Goal: Task Accomplishment & Management: Use online tool/utility

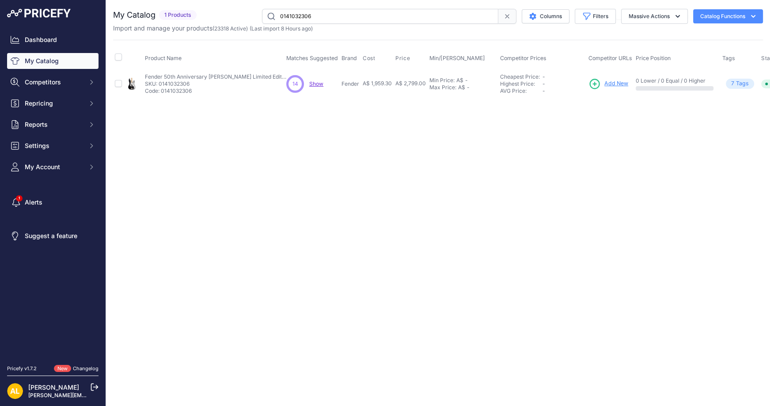
click at [330, 14] on input "0141032306" at bounding box center [380, 16] width 236 height 15
paste input "489690"
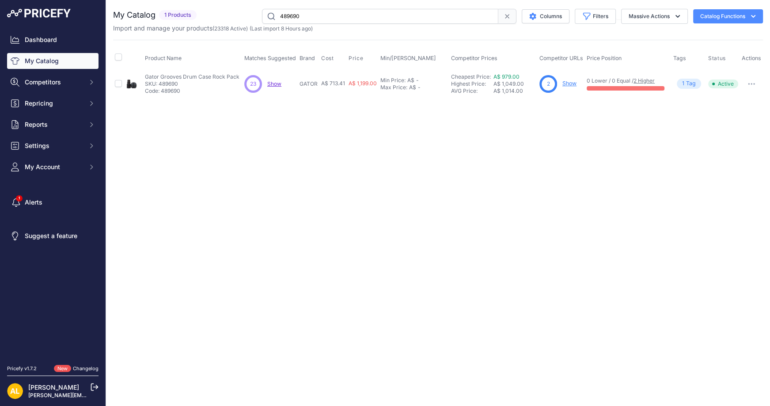
click at [361, 22] on input "489690" at bounding box center [380, 16] width 236 height 15
paste input "89"
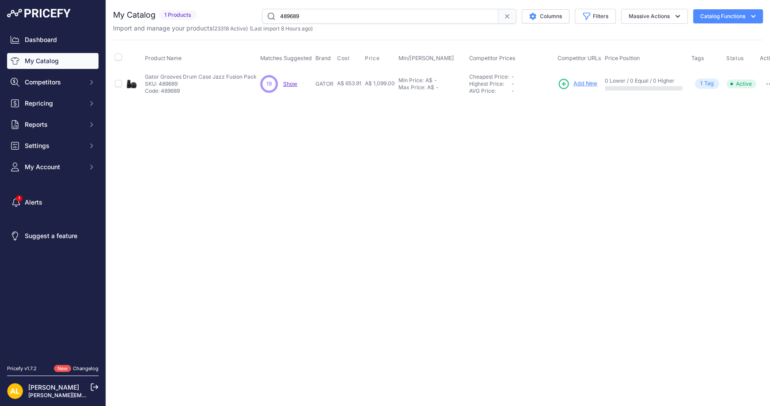
click at [355, 22] on input "489689" at bounding box center [380, 16] width 236 height 15
paste input "7"
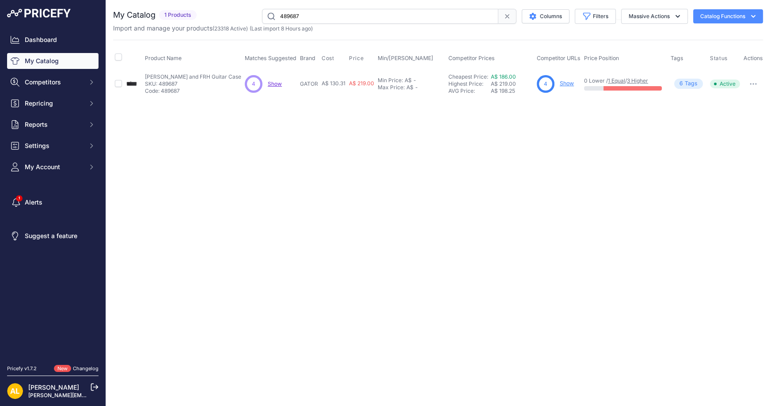
click at [313, 9] on input "489687" at bounding box center [380, 16] width 236 height 15
paste input "6"
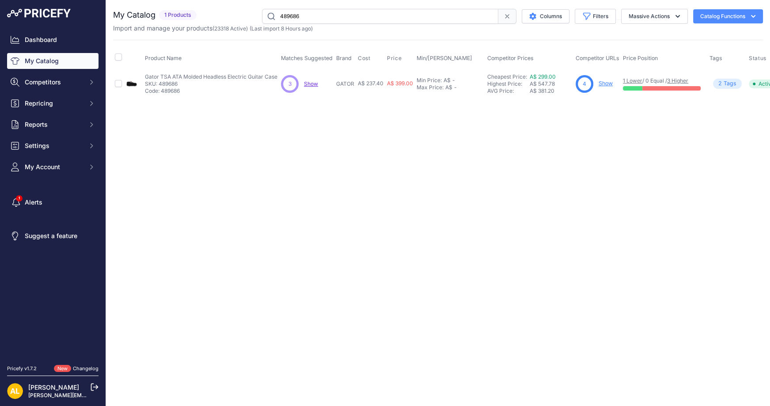
click at [326, 16] on input "489686" at bounding box center [380, 16] width 236 height 15
paste input "489685"
click at [323, 21] on input "489685" at bounding box center [380, 16] width 236 height 15
paste input "4"
click at [344, 14] on input "489684" at bounding box center [380, 16] width 236 height 15
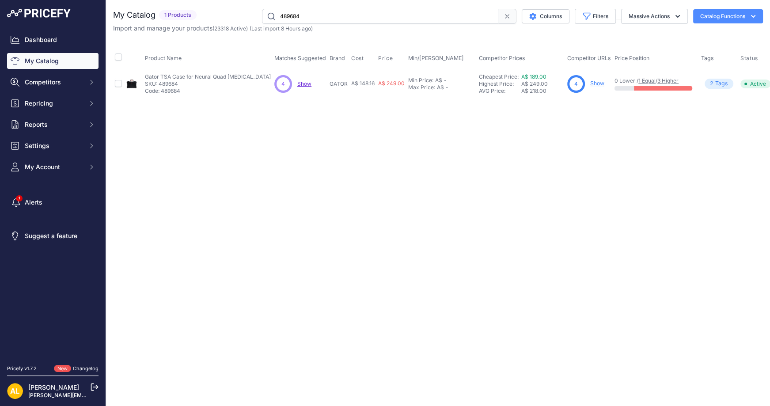
paste input "8236"
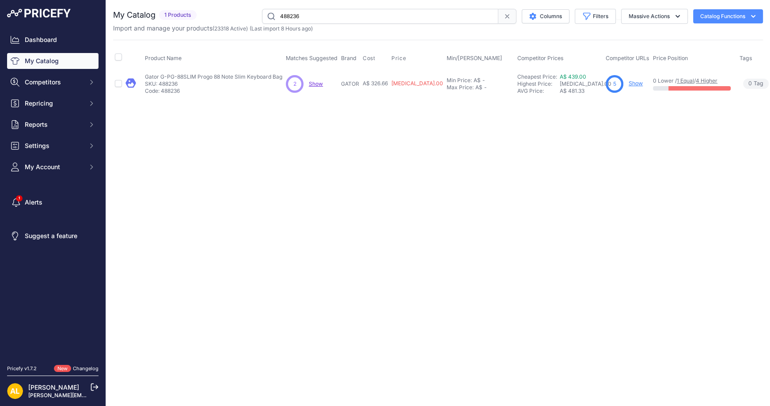
click at [343, 25] on div "Import and manage your products ( 23318 Active ) (Last import 8 Hours ago)" at bounding box center [438, 28] width 650 height 9
click at [346, 15] on input "488236" at bounding box center [380, 16] width 236 height 15
paste input "483"
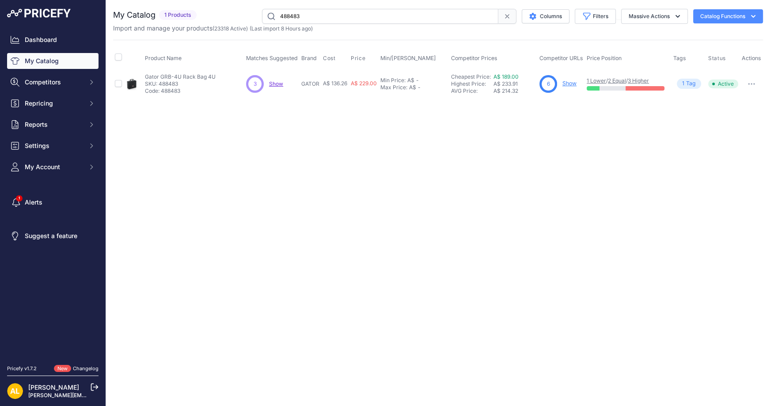
click at [337, 19] on input "488483" at bounding box center [380, 16] width 236 height 15
paste input "304"
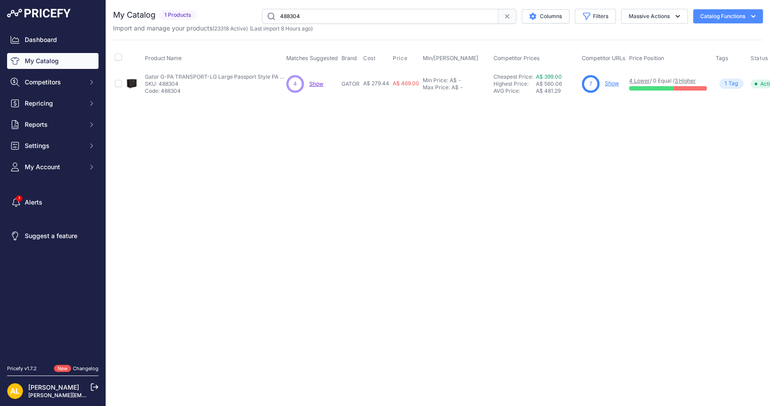
click at [371, 17] on input "488304" at bounding box center [380, 16] width 236 height 15
paste input "205"
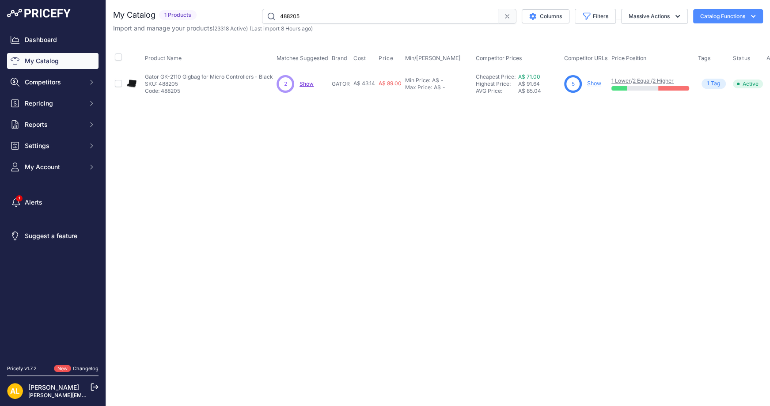
click at [361, 11] on input "488205" at bounding box center [380, 16] width 236 height 15
paste input "87"
type input "488875"
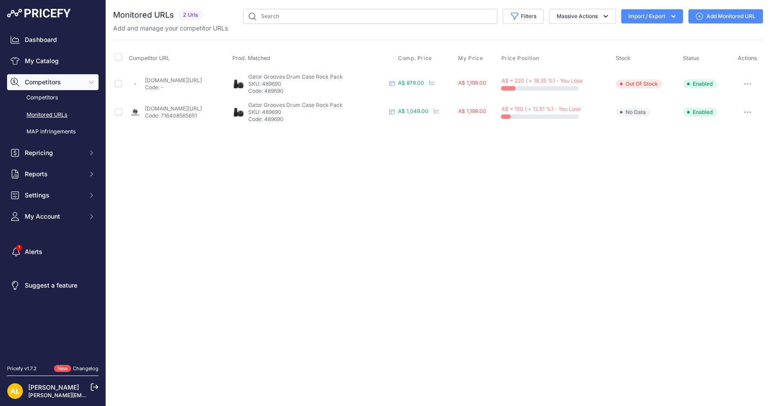
click at [714, 16] on link "Add Monitored URL" at bounding box center [725, 16] width 75 height 14
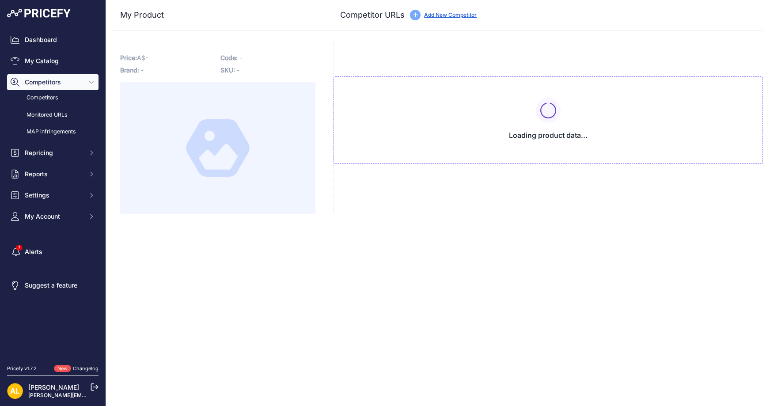
type input "[DOMAIN_NAME][URL]"
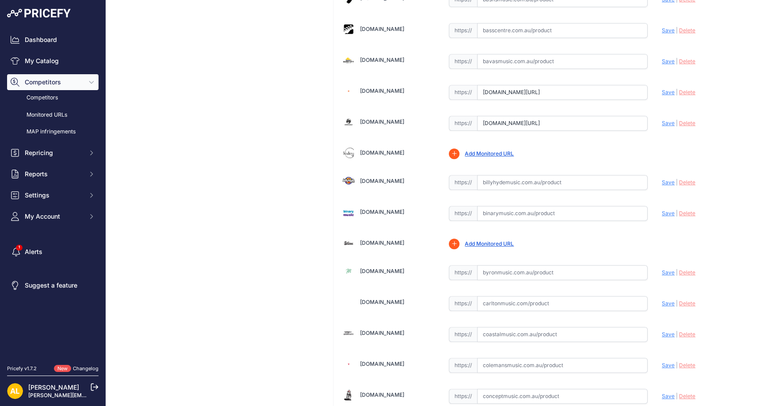
scroll to position [412, 0]
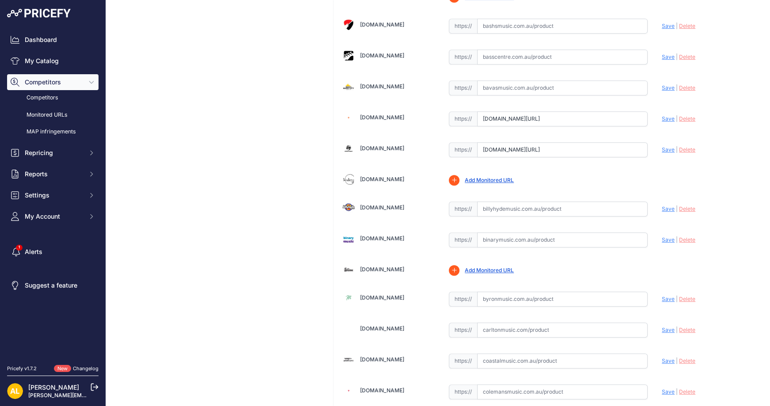
drag, startPoint x: 527, startPoint y: 203, endPoint x: 556, endPoint y: 204, distance: 29.6
click at [527, 203] on input "text" at bounding box center [562, 208] width 171 height 15
paste input "https://billyhydemusic.com.au/gator-gpcrockpack-gator-grooves-drum-case-rock-pa…"
click at [662, 205] on span "Save" at bounding box center [668, 208] width 13 height 7
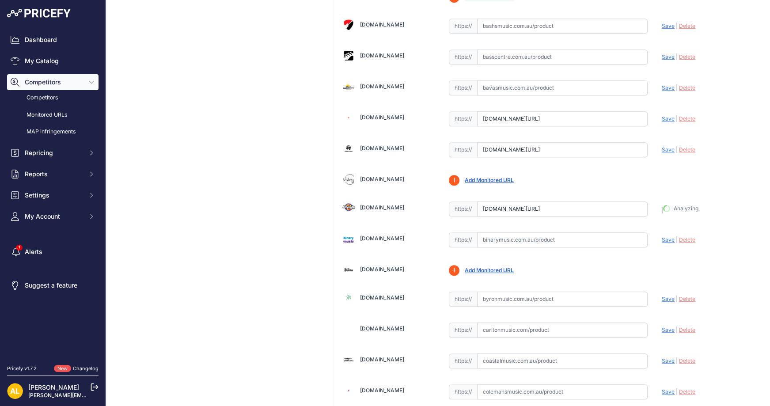
type input "https://billyhydemusic.com.au/gator-gpcrockpack-gator-grooves-drum-case-rock-pa…"
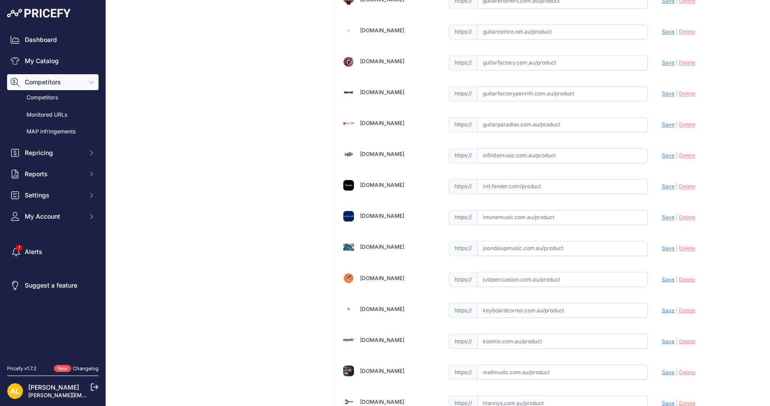
scroll to position [1532, 0]
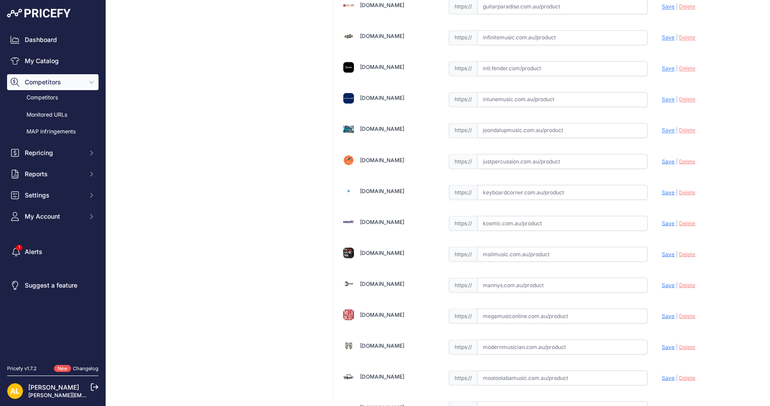
click at [511, 308] on input "text" at bounding box center [562, 315] width 171 height 15
paste input "https://www.megamusiconline.com.au/product/gator-gprockpack-gator-grooves-drum-…"
click at [662, 312] on span "Save" at bounding box center [668, 315] width 13 height 7
type input "https://www.megamusiconline.com.au/product/gator-gprockpack-gator-grooves-drum-…"
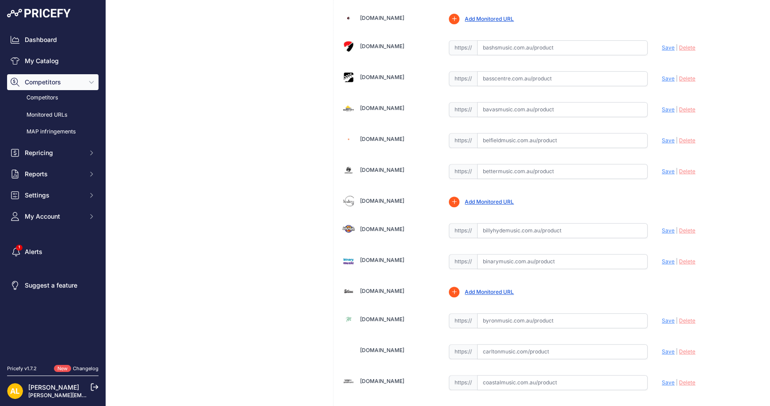
scroll to position [412, 0]
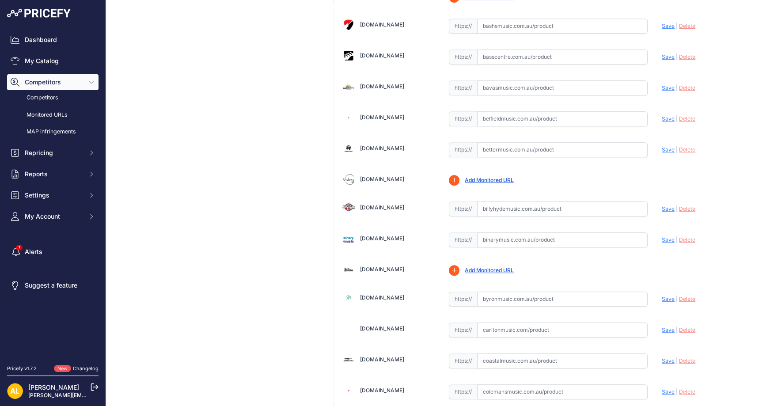
click at [543, 148] on input "text" at bounding box center [562, 149] width 171 height 15
paste input "https://www.bettermusic.com.au/gator-gpcjzfusionpack-grooves-drum-case-jazz-fus…"
click at [662, 146] on span "Save" at bounding box center [668, 149] width 13 height 7
type input "https://www.bettermusic.com.au/gator-gpcjzfusionpack-grooves-drum-case-jazz-fus…"
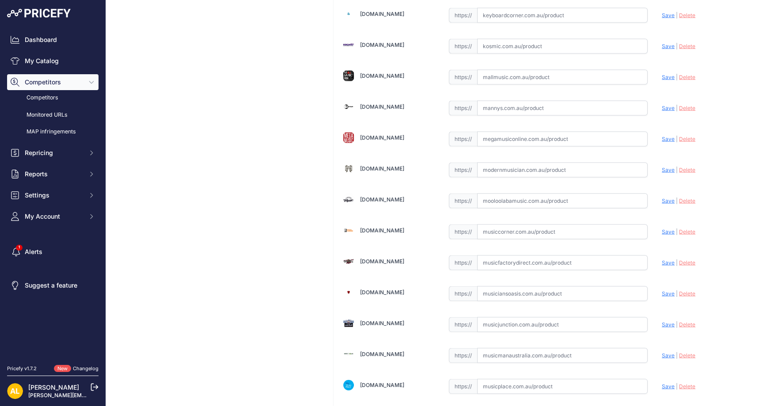
scroll to position [1708, 0]
click at [505, 132] on input "text" at bounding box center [562, 139] width 171 height 15
paste input "https://www.megamusiconline.com.au/product/gator-gpcjzfusionpack-gator-grooves-…"
click at [662, 136] on span "Save" at bounding box center [668, 139] width 13 height 7
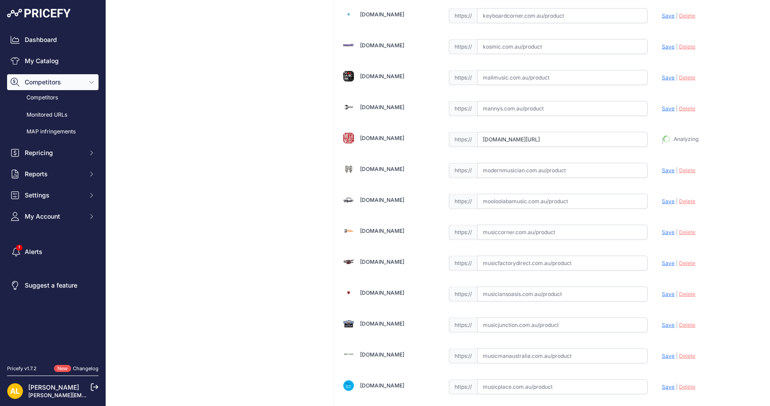
type input "https://www.megamusiconline.com.au/product/gator-gpcjzfusionpack-gator-grooves-…"
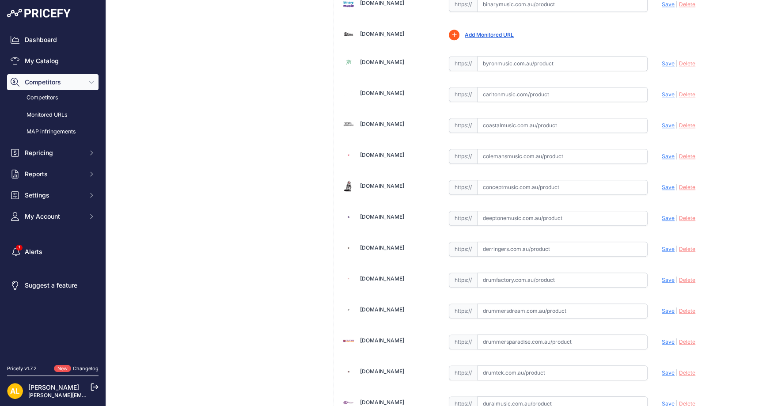
scroll to position [353, 0]
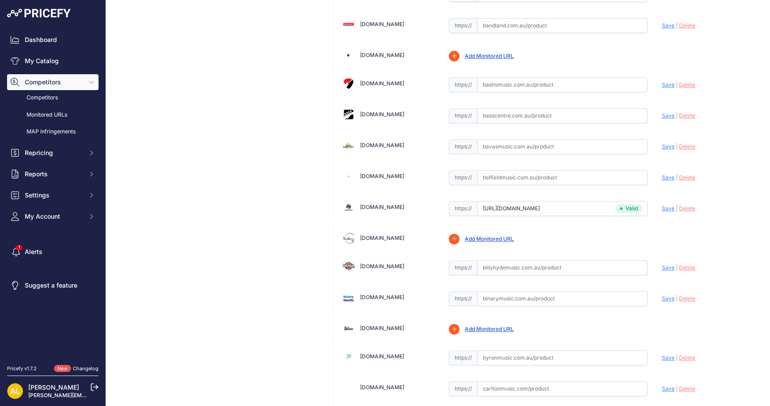
click at [482, 266] on input "text" at bounding box center [562, 267] width 171 height 15
paste input "https://billyhydemusic.com.au/gator-gpcjzfusionpack-gator-grooves-drum-case-fus…"
click at [662, 264] on span "Save" at bounding box center [668, 267] width 13 height 7
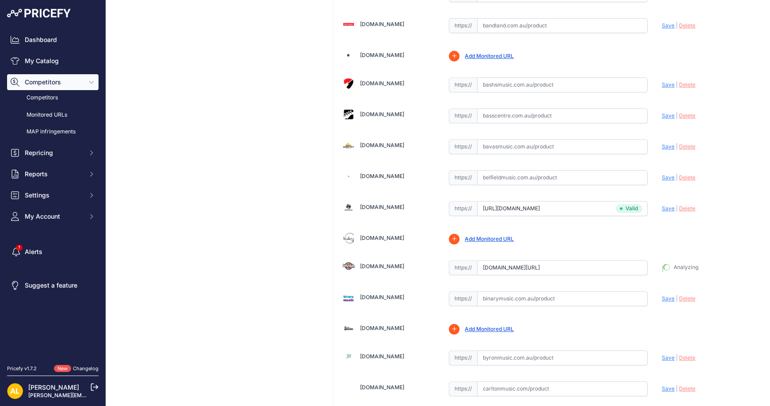
type input "https://billyhydemusic.com.au/gator-gpcjzfusionpack-gator-grooves-drum-case-fus…"
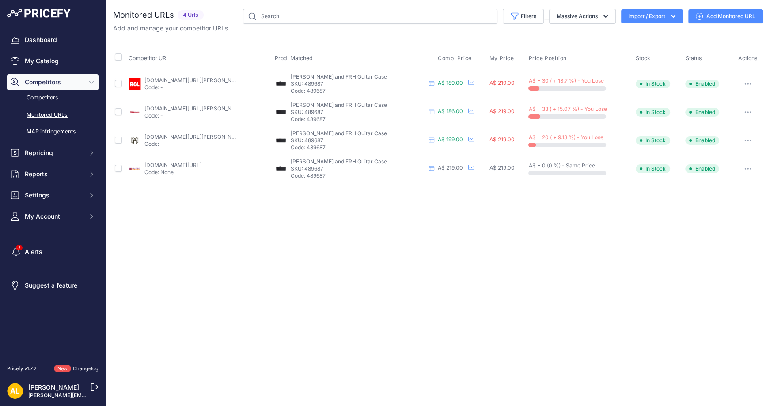
click at [708, 19] on link "Add Monitored URL" at bounding box center [725, 16] width 75 height 14
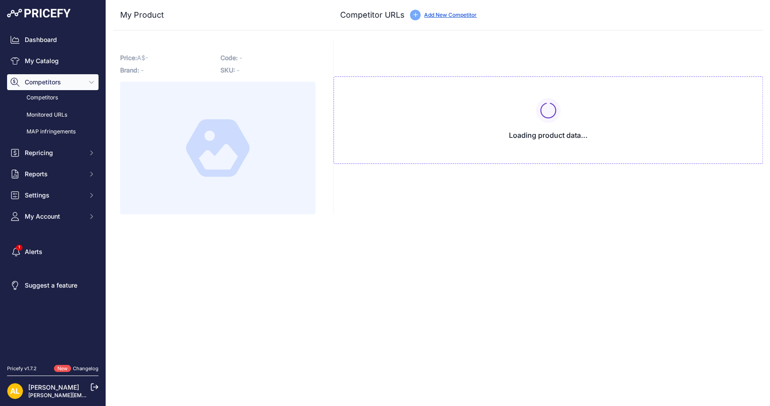
type input "[DOMAIN_NAME][URL][PERSON_NAME]"
type input "[DOMAIN_NAME][URL]"
type input "[DOMAIN_NAME][URL][PERSON_NAME]"
type input "www.riffsandlicks.com.au/gator-gwe-todfrhn-deluxe-wood-hard-case-for-ibanez-tod…"
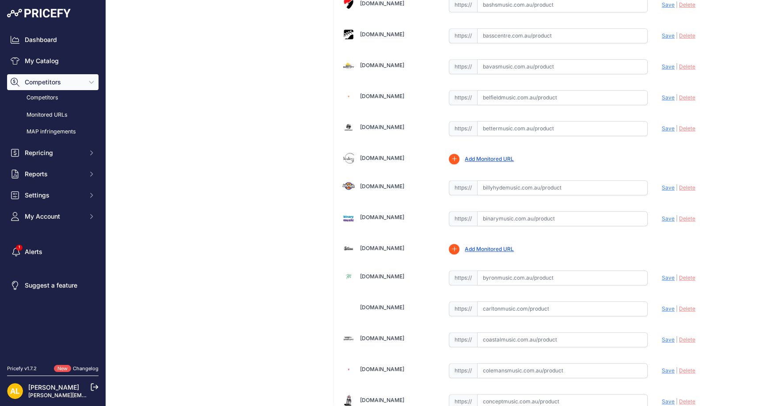
scroll to position [412, 0]
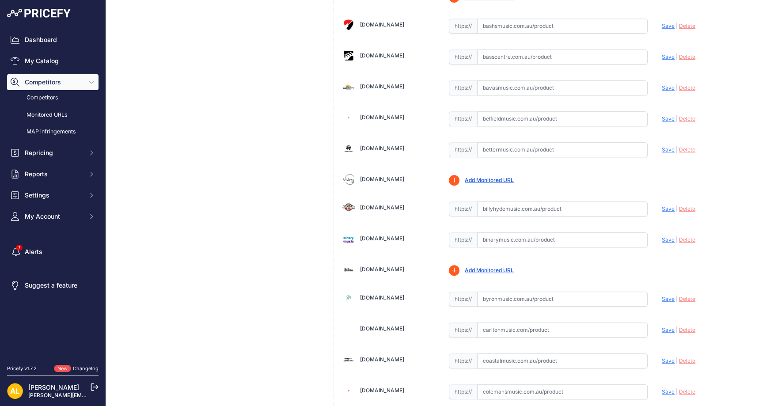
click at [497, 144] on input "text" at bounding box center [562, 149] width 171 height 15
paste input "https://www.bettermusic.com.au/gator-guitar-case-to-suit-ibanez-tod-frh-nylon-m…"
click at [662, 148] on div "Update Profile Save | Delete Analyzing" at bounding box center [708, 147] width 92 height 14
click at [664, 146] on span "Save" at bounding box center [668, 149] width 13 height 7
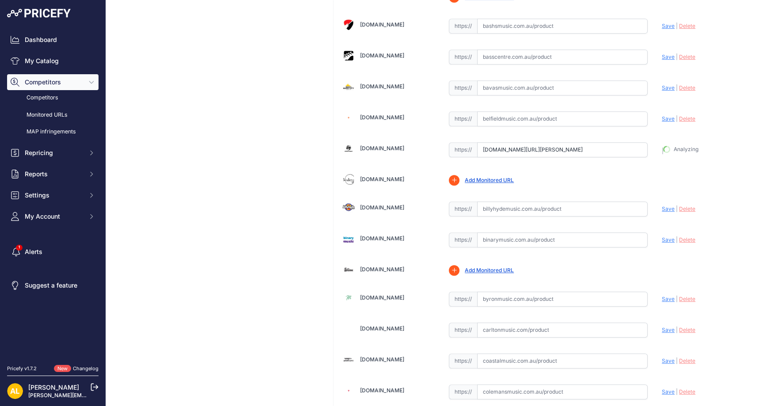
type input "https://www.bettermusic.com.au/gator-guitar-case-to-suit-ibanez-tod-frh-nylon-m…"
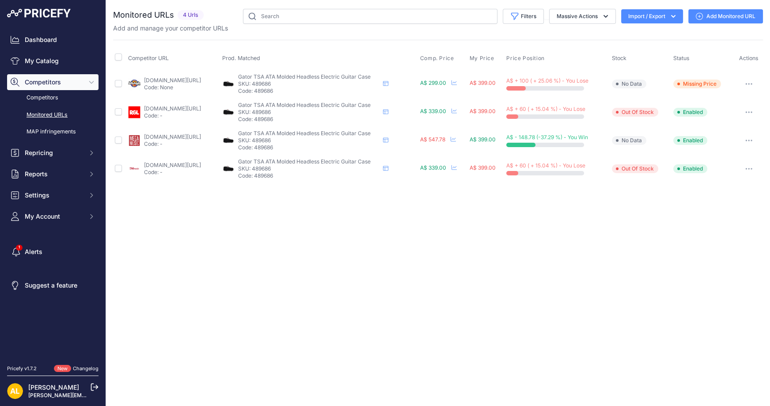
click at [715, 20] on link "Add Monitored URL" at bounding box center [725, 16] width 75 height 14
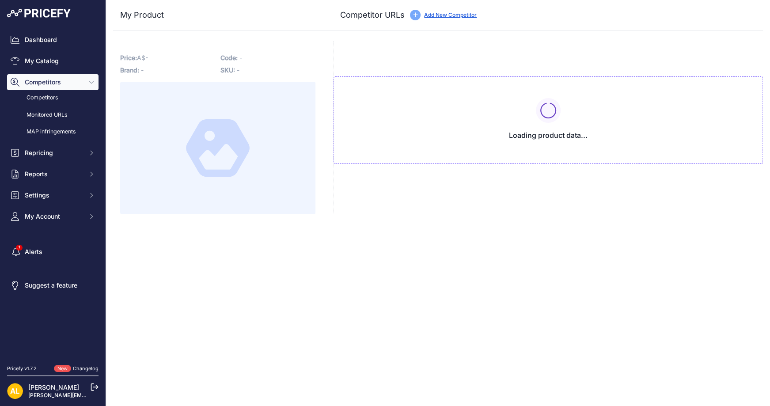
type input "billyhydemusic.com.au/gator-gtsa-gtrelec-molded-guitar-pe-case?prirule_jdsnikfk…"
type input "dwmusic.com.au/products/gator-gtsa-headlesselec-tsa-ata-molded-headless-electri…"
type input "www.megamusiconline.com.au/product/gator-headlesselec-tsa-ata-molded-headless-e…"
type input "www.riffsandlicks.com.au/gator-gtsa-headlesselec-tsa-ata-moulded-headless-elect…"
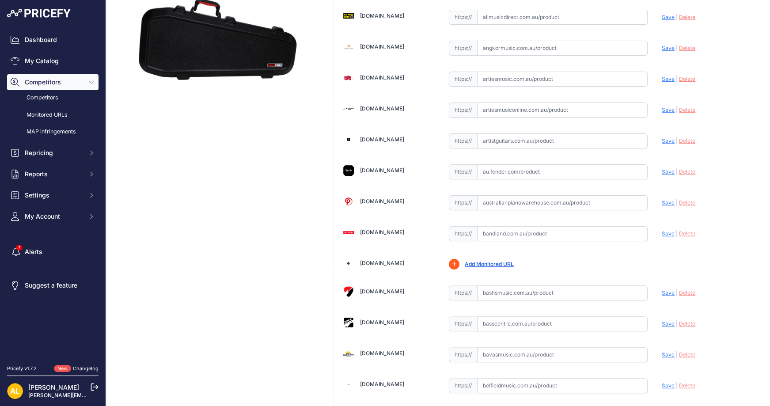
scroll to position [412, 0]
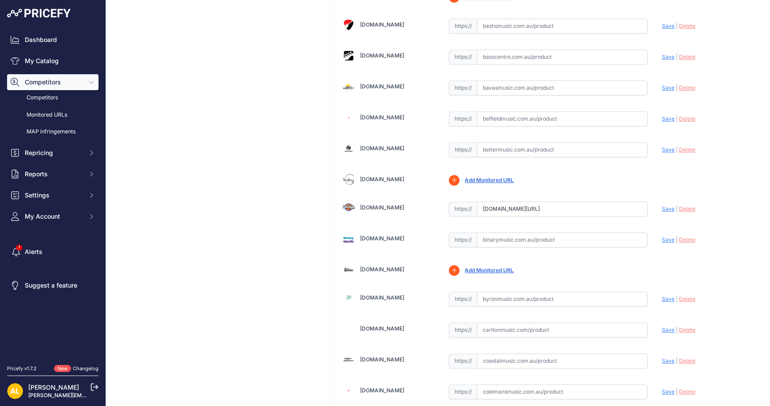
click at [527, 146] on input "text" at bounding box center [562, 149] width 171 height 15
paste input "https://www.bettermusic.com.au/gator-tsa-molded-plastic-case-for-headless-guita…"
type input "www.bettermusic.com.au/gator-tsa-molded-plastic-case-for-headless-guitars-gtsa-…"
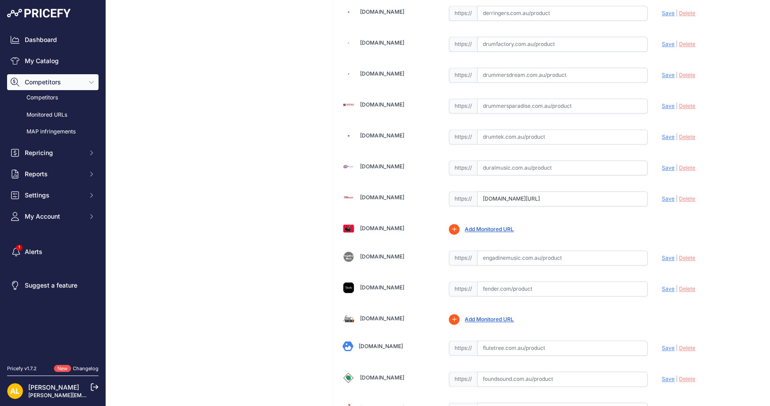
scroll to position [1296, 0]
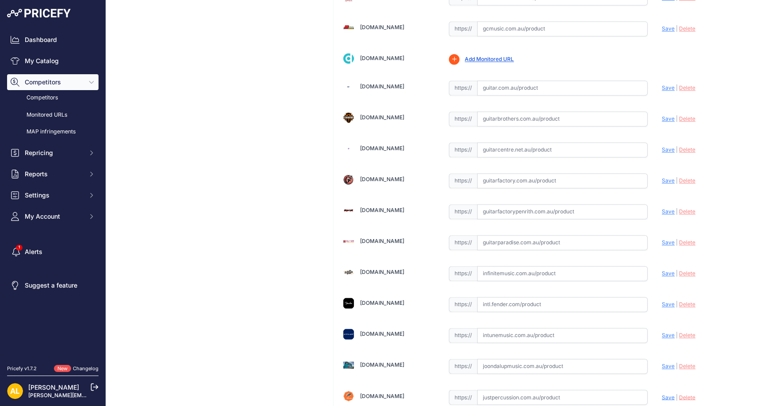
click at [489, 173] on input "text" at bounding box center [562, 180] width 171 height 15
paste input "https://guitarfactory.com.au/products/gator-gtsa-headlesselec-tsa-ata-molded-he…"
click at [662, 177] on span "Save" at bounding box center [668, 180] width 13 height 7
type input "https://guitarfactory.com.au/products/gator-gtsa-headlesselec-tsa-ata-molded-he…"
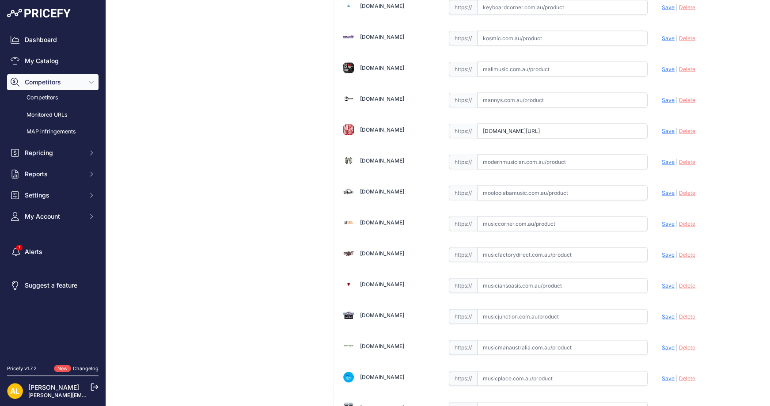
scroll to position [1709, 0]
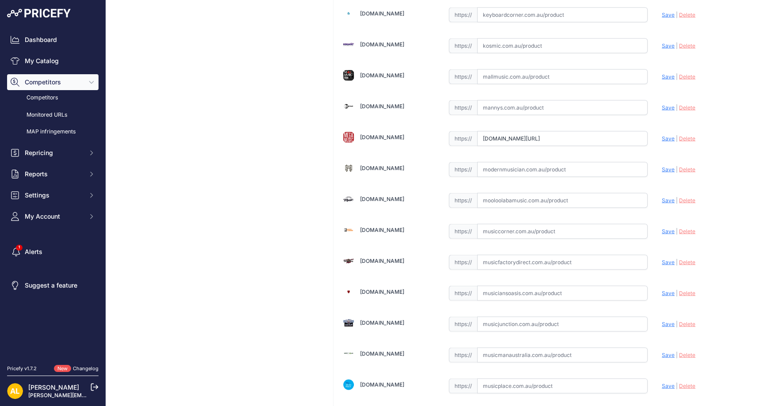
click at [517, 162] on input "text" at bounding box center [562, 169] width 171 height 15
paste input "https://www.modernmusician.com.au/gator-gtsa-headlesselec-tsa-headless-guitar-c…"
click at [664, 160] on div "Update Profile Save | Delete Analyzing" at bounding box center [708, 167] width 92 height 14
click at [663, 166] on span "Save" at bounding box center [668, 169] width 13 height 7
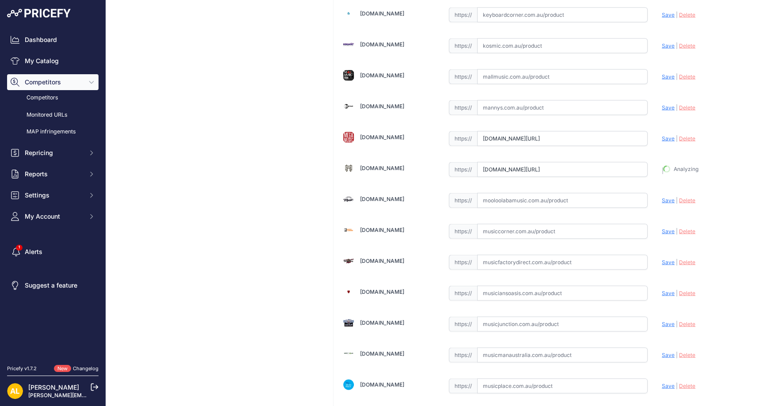
type input "https://www.modernmusician.com.au/gator-gtsa-headlesselec-tsa-headless-guitar-c…"
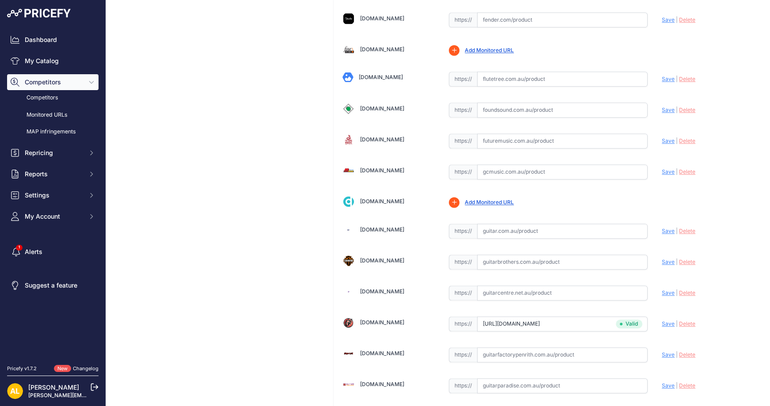
scroll to position [1120, 0]
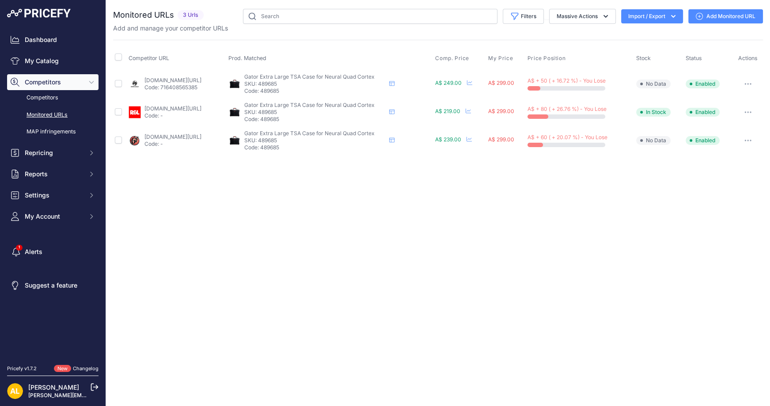
click at [708, 20] on link "Add Monitored URL" at bounding box center [725, 16] width 75 height 14
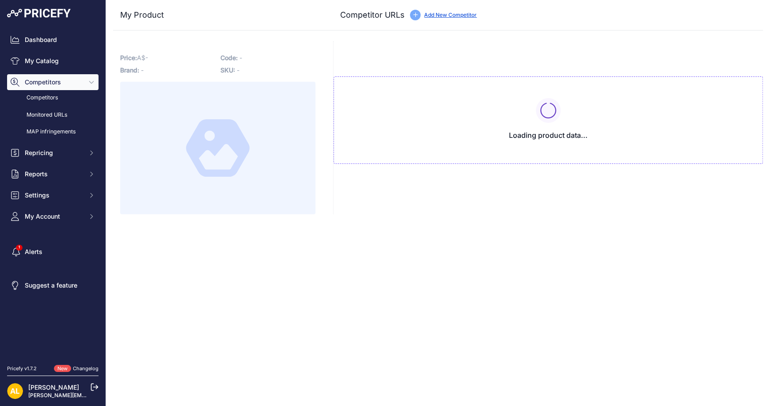
type input "[DOMAIN_NAME][URL]"
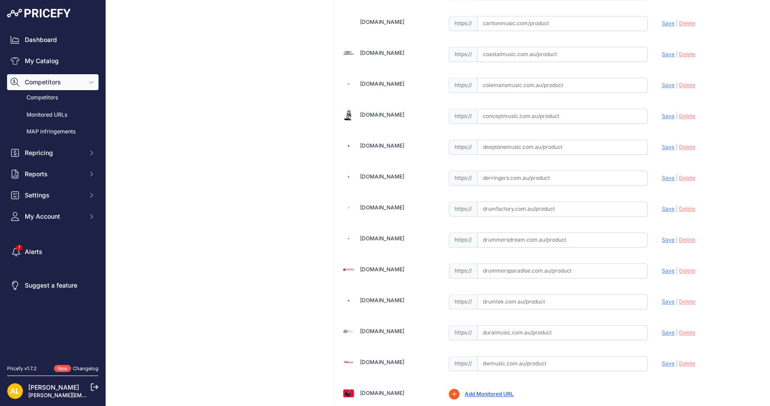
scroll to position [825, 0]
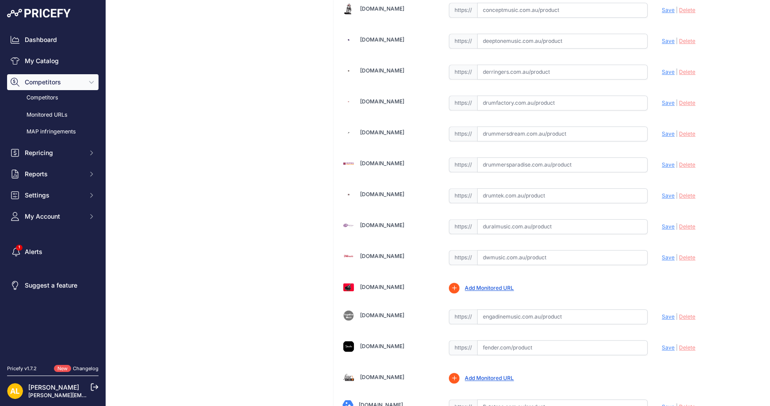
drag, startPoint x: 565, startPoint y: 243, endPoint x: 575, endPoint y: 244, distance: 10.3
click at [566, 250] on input "text" at bounding box center [562, 257] width 171 height 15
paste input "https://dwmusic.com.au/products/gator-gtsa-gtr-qcxl-extra-large-tsa-case-for-ne…"
click at [662, 254] on span "Save" at bounding box center [668, 257] width 13 height 7
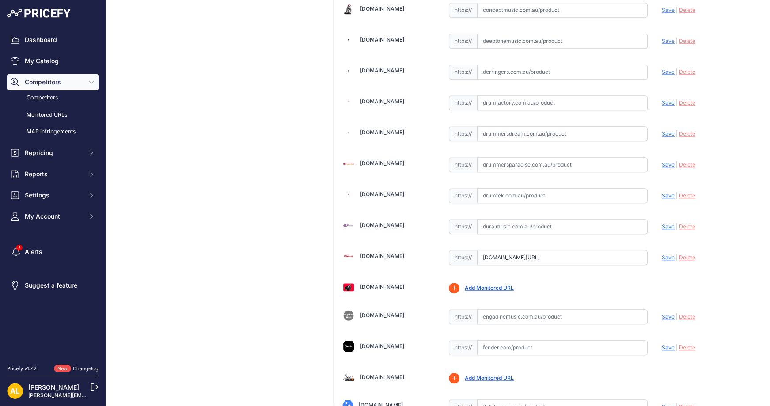
scroll to position [0, 0]
type input "https://dwmusic.com.au/products/gator-gtsa-gtr-qcxl-extra-large-tsa-case-for-ne…"
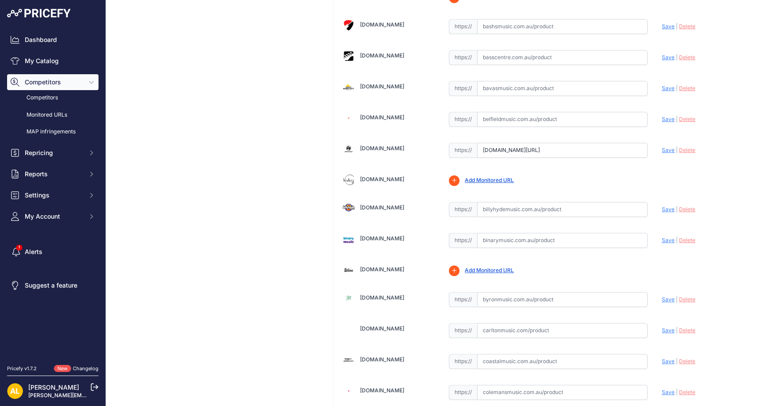
scroll to position [314, 0]
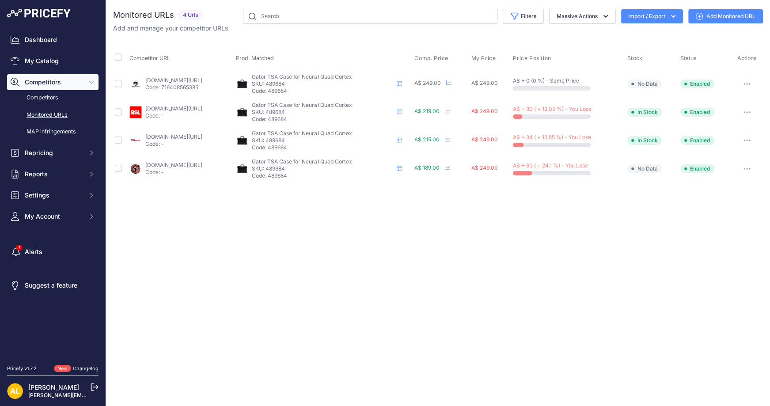
click at [721, 18] on link "Add Monitored URL" at bounding box center [725, 16] width 75 height 14
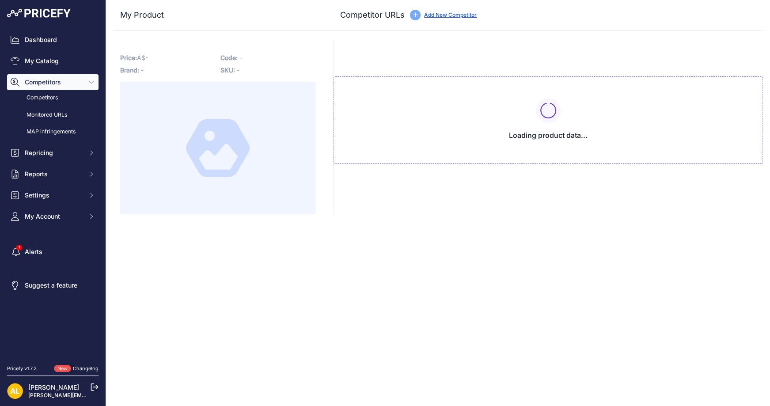
type input "www.bettermusic.com.au/gator-extra-large-tsa-case-for-neural-quad-cortex-gtsa-g…"
type input "dwmusic.com.au/products/gator-gtsa-gtr-qc1-tsa-case-for-neural-quad-cortex?prir…"
type input "guitarfactory.com.au/products/gator-gtsa-gtr-qc1-tsa-case-for-neural-quad-corte…"
type input "www.riffsandlicks.com.au/gator-gtsa-gtr-qc1-tsa-abs-hard-case-for-neural-quad-c…"
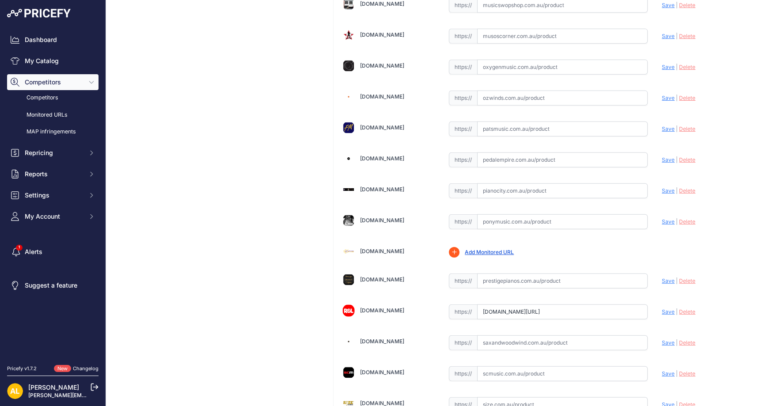
scroll to position [1708, 0]
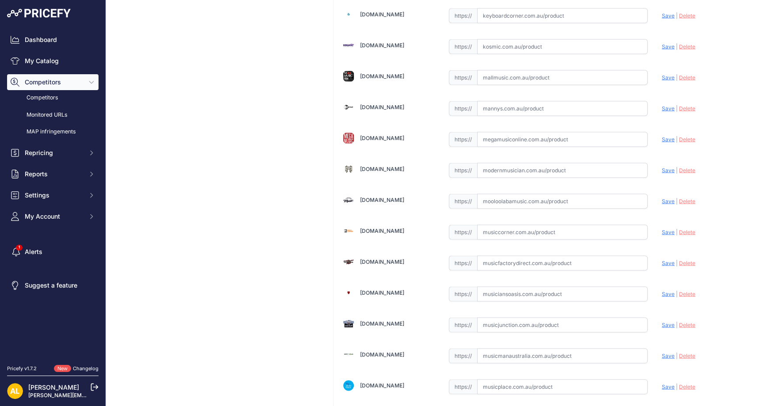
click at [498, 163] on input "text" at bounding box center [562, 170] width 171 height 15
paste input "https://www.modernmusician.com.au/gator-gtsa-gtr-qc1-tsa-case-for-quad-cortex?s…"
click at [662, 167] on span "Save" at bounding box center [668, 170] width 13 height 7
type input "https://www.modernmusician.com.au/gator-gtsa-gtr-qc1-tsa-case-for-quad-cortex?p…"
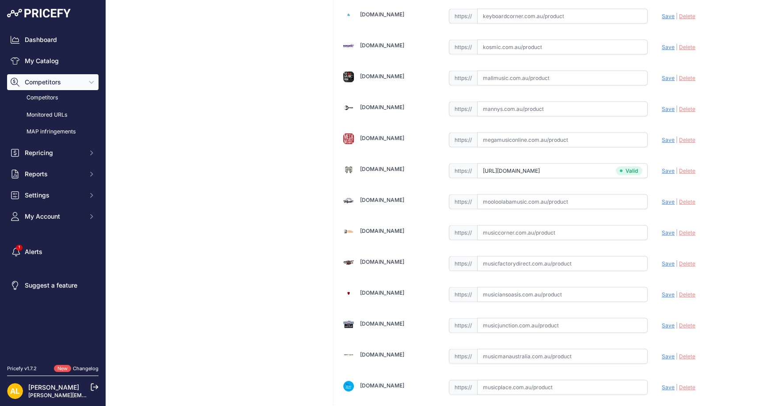
scroll to position [1708, 0]
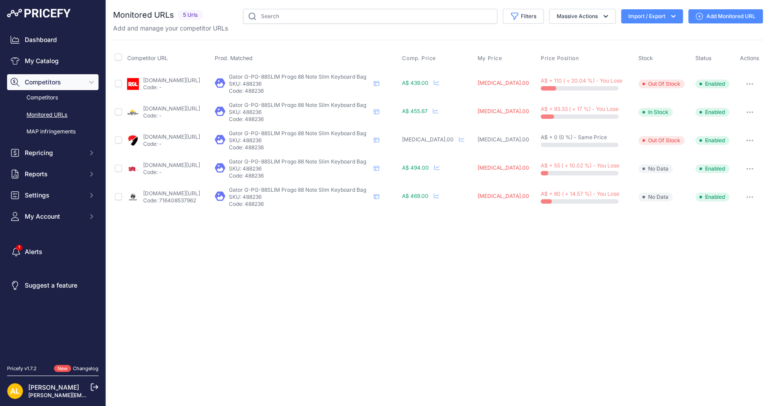
click at [705, 20] on link "Add Monitored URL" at bounding box center [725, 16] width 75 height 14
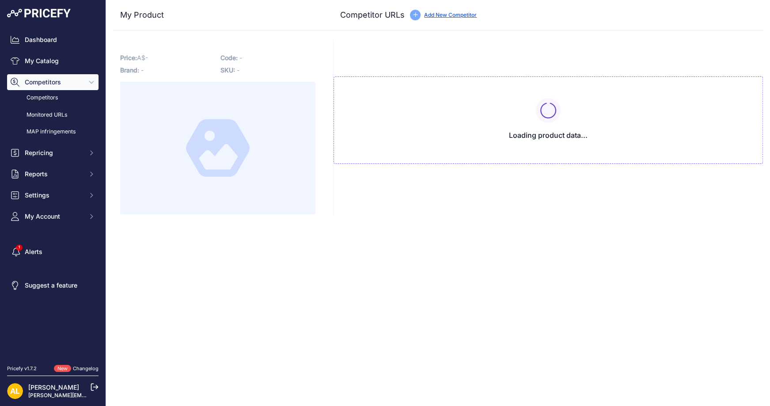
type input "[DOMAIN_NAME][URL]"
type input "www.bashsmusic.com.au/product/gator-g-pg-88slim-progo-88note-slim-keyboard-bag/…"
type input "www.bavasmusic.com.au/gator-g-pg-88slim-progo-88note-slim-keyboard-bag?prirule_…"
type input "www.bettermusic.com.au/gator-pro-go-series-g-pg-88-slim-keyboard-bag?prirule_jd…"
type input "musiciansoasis.com.au/products/gator-g-pg-88slim-progo-88note-slim-keyboard-bag…"
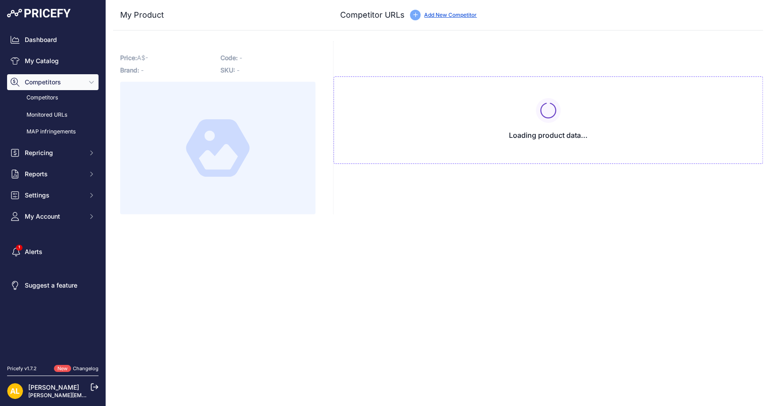
type input "www.riffsandlicks.com.au/gator-g-pg-88slim-progo-88-note-slim-keyboard-bag?prir…"
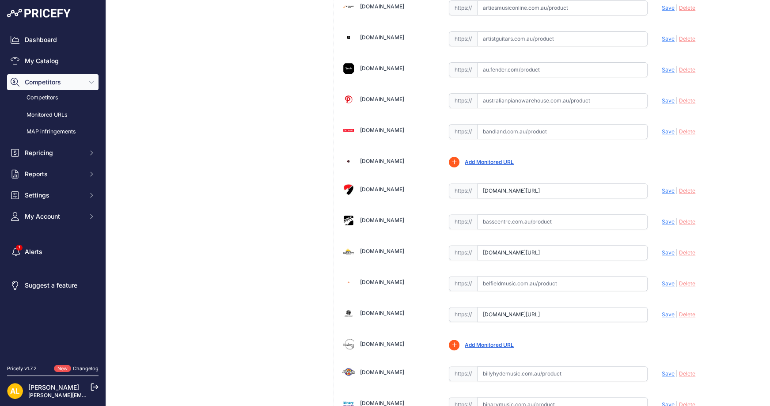
scroll to position [294, 0]
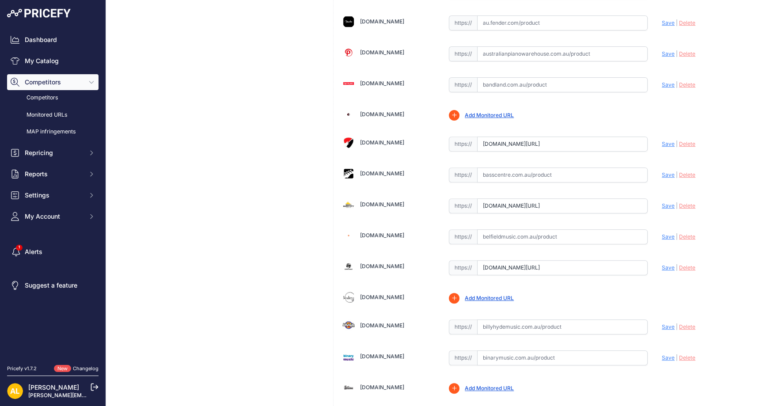
click at [532, 239] on input "text" at bounding box center [562, 236] width 171 height 15
paste input "https://www.belfieldmusic.com.au/products/gator-g-pg-88slim-pro-go-series-gig-b…"
click at [662, 233] on span "Save" at bounding box center [668, 236] width 13 height 7
type input "https://www.belfieldmusic.com.au/products/gator-g-pg-88slim-pro-go-series-gig-b…"
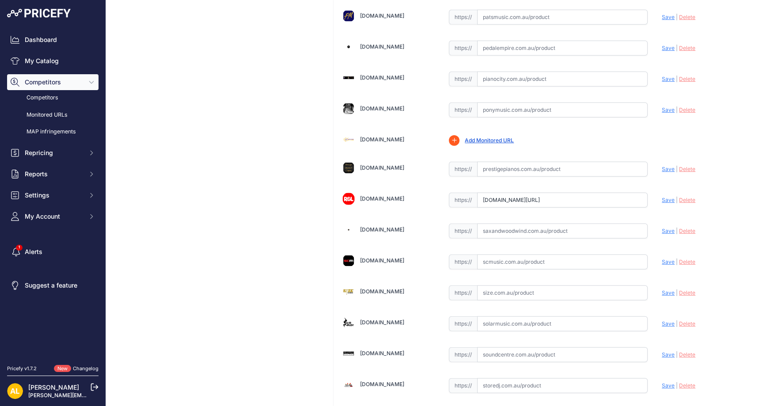
scroll to position [2121, 0]
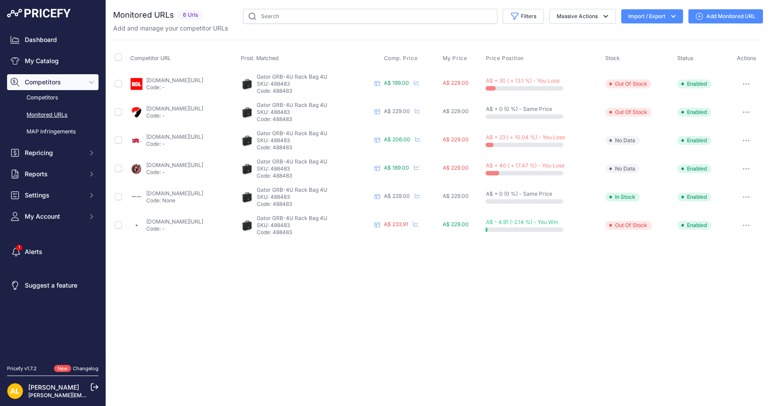
click at [711, 21] on link "Add Monitored URL" at bounding box center [725, 16] width 75 height 14
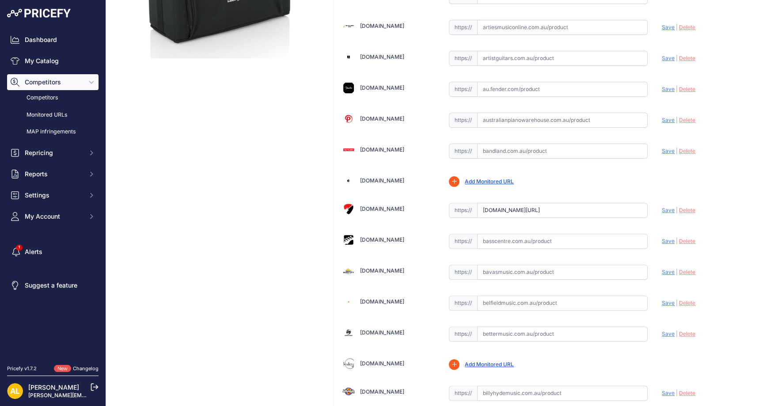
scroll to position [353, 0]
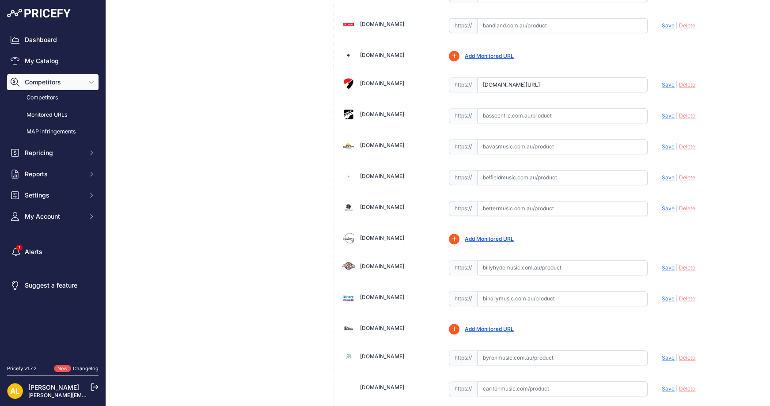
click at [510, 170] on input "text" at bounding box center [562, 177] width 171 height 15
paste input "[URL][DOMAIN_NAME]"
click at [664, 174] on span "Save" at bounding box center [668, 177] width 13 height 7
type input "https://www.belfieldmusic.com.au/products/gator-grb-4u-audio-rack-bag-4u?prirul…"
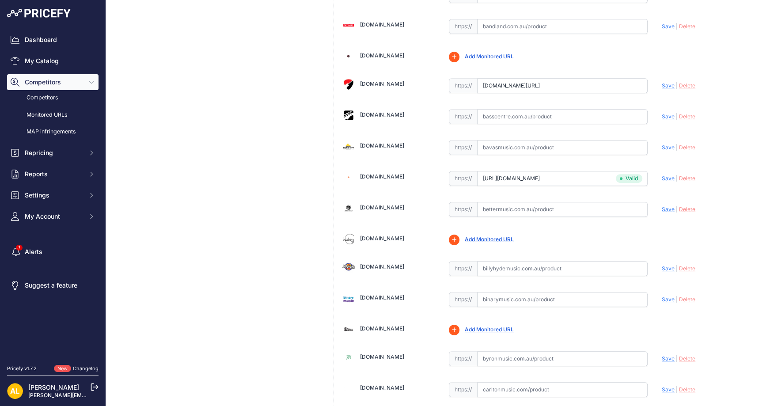
scroll to position [353, 0]
click at [615, 139] on input "text" at bounding box center [562, 146] width 171 height 15
paste input "https://www.bavasmusic.com.au/gator-grb-4u-rack-bag-4u?srsltid=AfmBOoo3bWdxhhBS…"
click at [662, 143] on span "Save" at bounding box center [668, 146] width 13 height 7
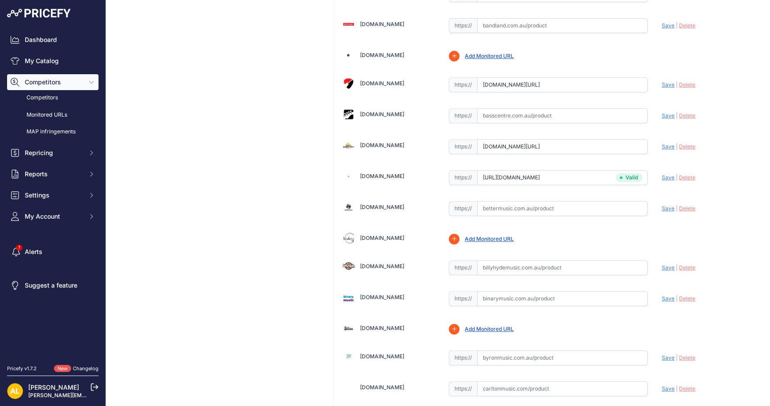
scroll to position [0, 0]
type input "https://www.bavasmusic.com.au/gator-grb-4u-rack-bag-4u?prirule_jdsnikfkfjsd=1314"
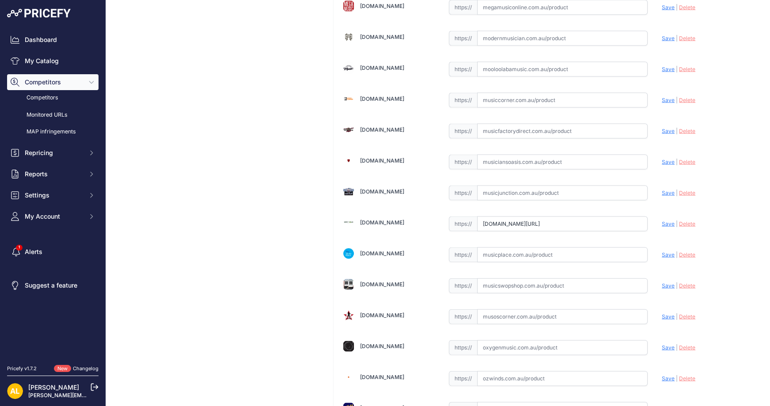
scroll to position [1826, 0]
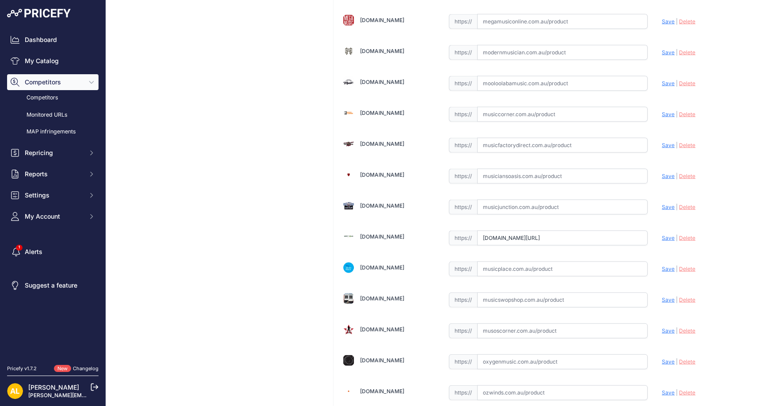
click at [515, 76] on input "text" at bounding box center [562, 83] width 171 height 15
paste input "https://www.mooloolabamusic.com.au/gator-grb-4u-lightweight-4u-audio-rack-bag?s…"
click at [662, 80] on span "Save" at bounding box center [668, 83] width 13 height 7
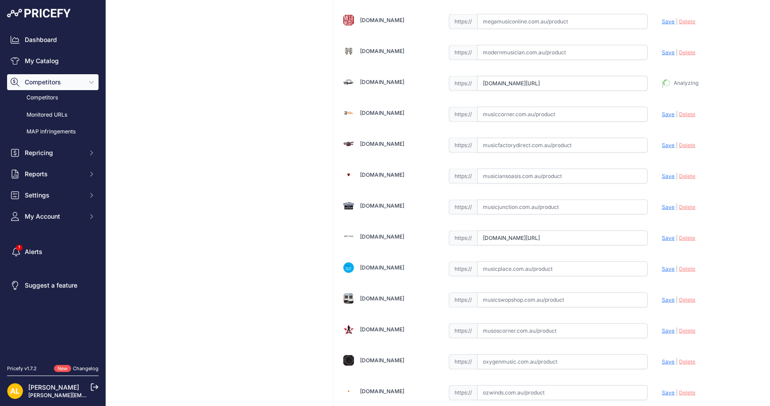
type input "https://www.mooloolabamusic.com.au/gator-grb-4u-lightweight-4u-audio-rack-bag?p…"
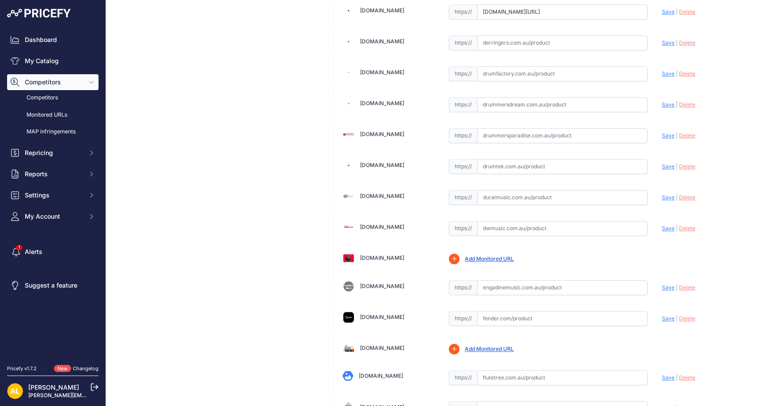
scroll to position [825, 0]
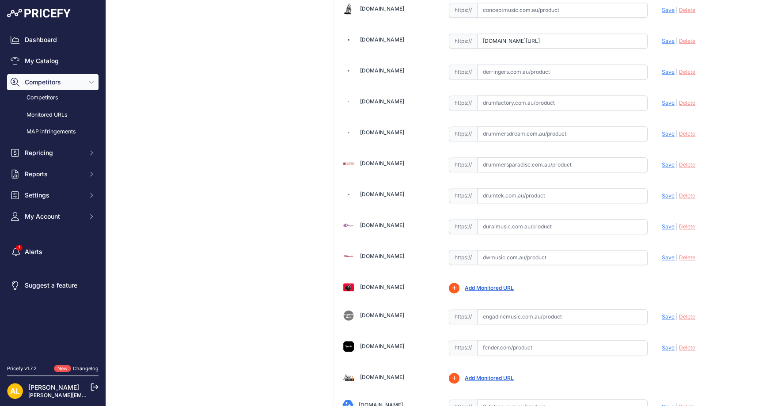
click at [512, 127] on input "text" at bounding box center [562, 133] width 171 height 15
paste input "https://www.drummersdream.com.au/gator-grb-4u-rack-bag-4u.html"
click at [662, 130] on span "Save" at bounding box center [668, 133] width 13 height 7
type input "https://www.drummersdream.com.au/gator-grb-4u-rack-bag-4u.html?prirule_jdsnikfk…"
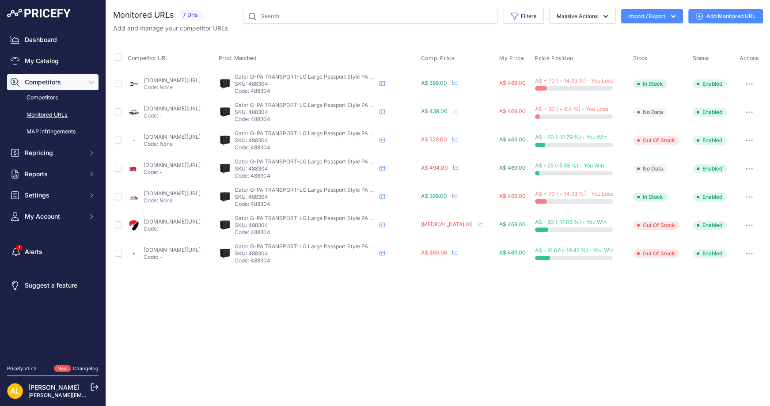
click at [704, 7] on div "You are not connected to the internet. Monitored URLs" at bounding box center [438, 138] width 650 height 277
click at [705, 12] on link "Add Monitored URL" at bounding box center [725, 16] width 75 height 14
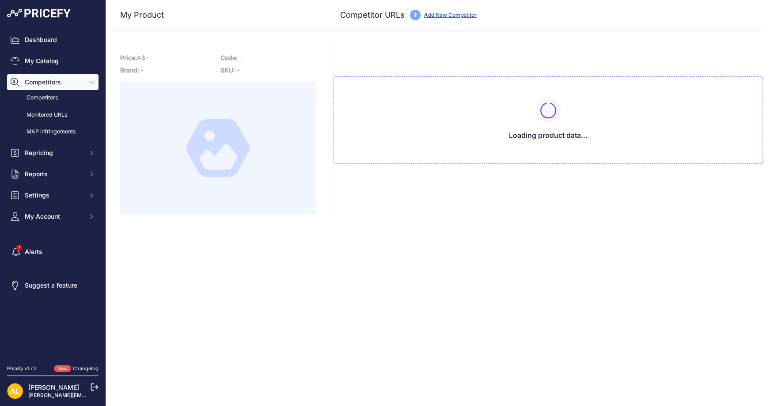
type input "[DOMAIN_NAME][URL]"
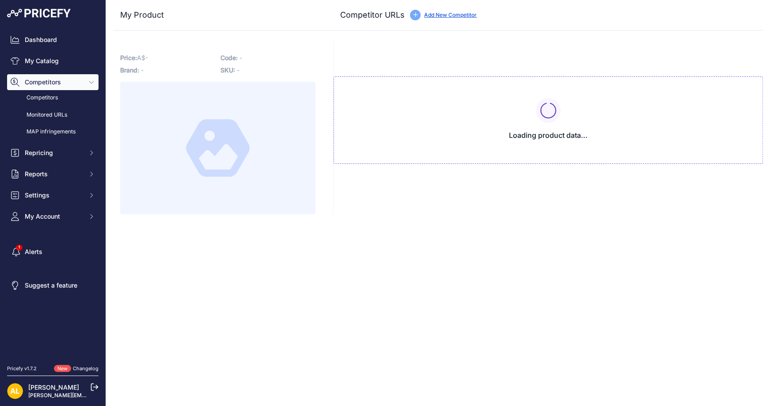
type input "[DOMAIN_NAME][URL]"
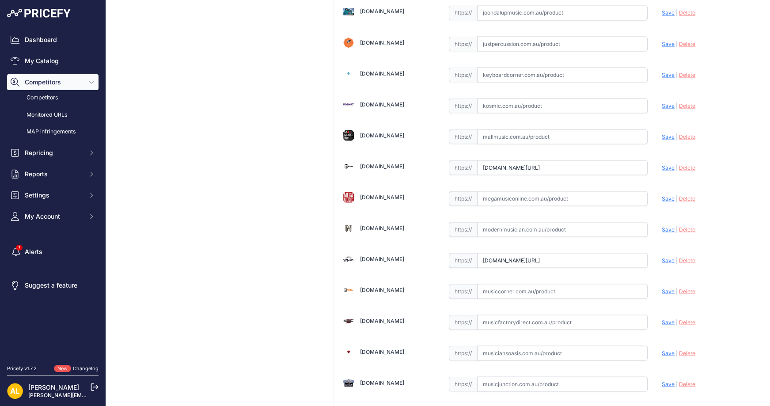
scroll to position [2062, 0]
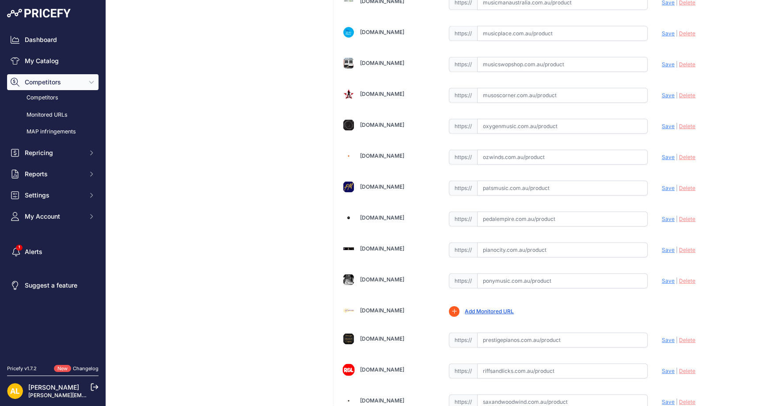
click at [532, 364] on input "text" at bounding box center [562, 371] width 171 height 15
paste input "https://www.riffsandlicks.com.au/gator-g-pa-transport-lg-large-case-for-large-f…"
click at [662, 368] on span "Save" at bounding box center [668, 371] width 13 height 7
type input "https://www.riffsandlicks.com.au/gator-g-pa-transport-lg-large-case-for-large-f…"
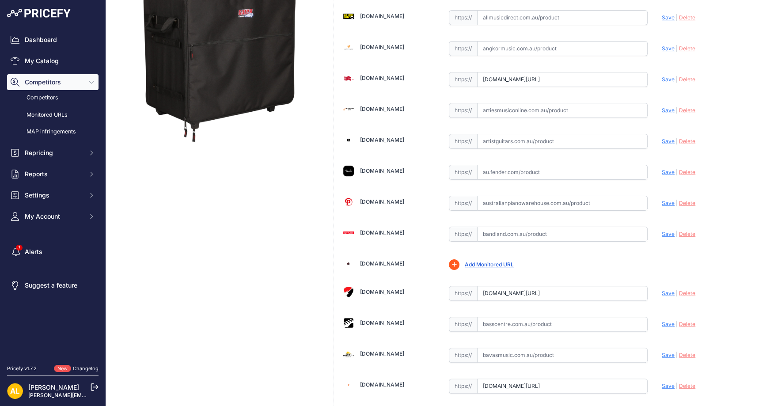
scroll to position [177, 0]
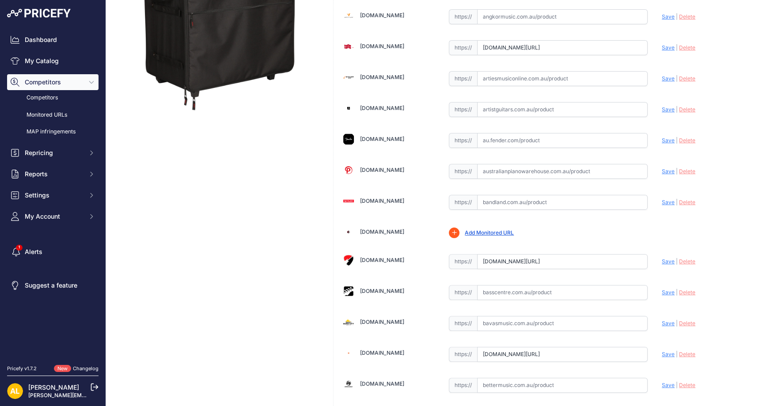
click at [560, 319] on input "text" at bounding box center [562, 323] width 171 height 15
paste input "https://www.bavasmusic.com.au/gator-g-pa-transport-large-pa-system-case?srsltid…"
click at [662, 320] on span "Save" at bounding box center [668, 323] width 13 height 7
type input "https://www.bavasmusic.com.au/gator-g-pa-transport-large-pa-system-case?prirule…"
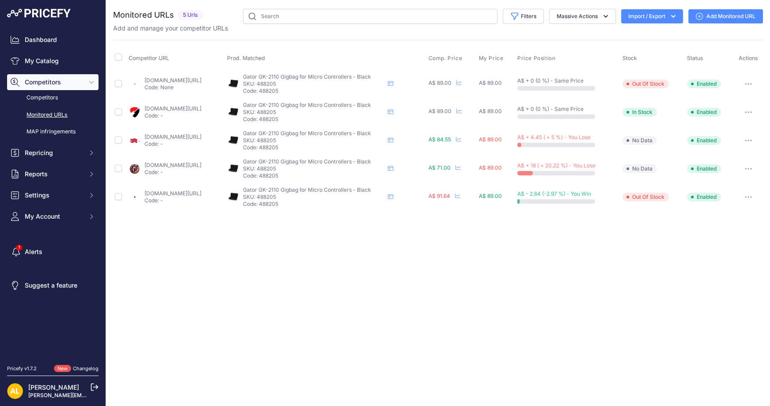
click at [710, 19] on link "Add Monitored URL" at bounding box center [725, 16] width 75 height 14
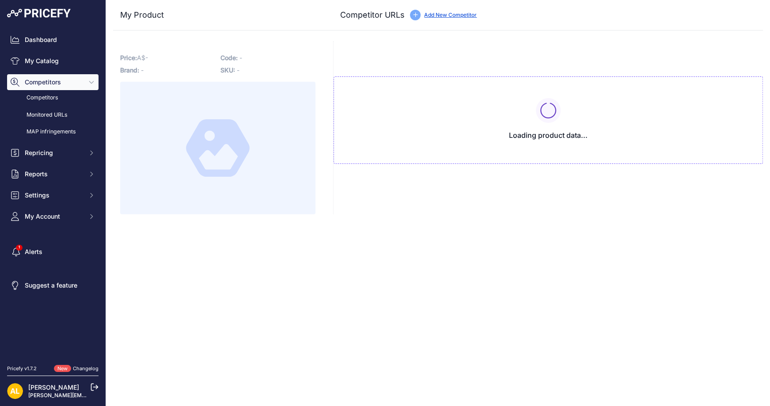
type input "[DOMAIN_NAME][URL]"
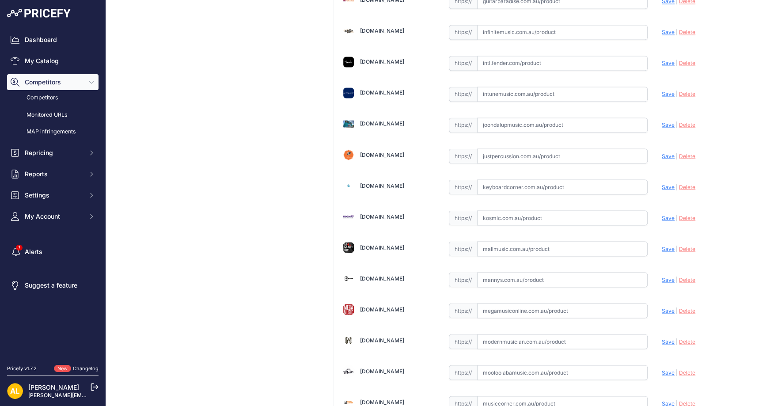
scroll to position [1708, 0]
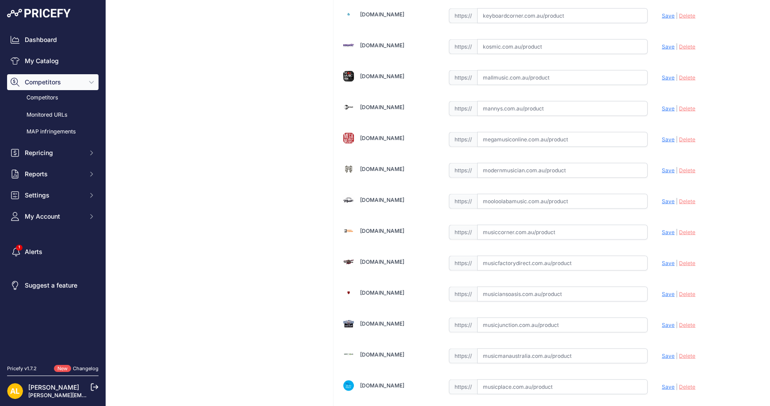
click at [530, 132] on input "text" at bounding box center [562, 139] width 171 height 15
paste input "[URL][DOMAIN_NAME]"
click at [662, 136] on span "Save" at bounding box center [668, 139] width 13 height 7
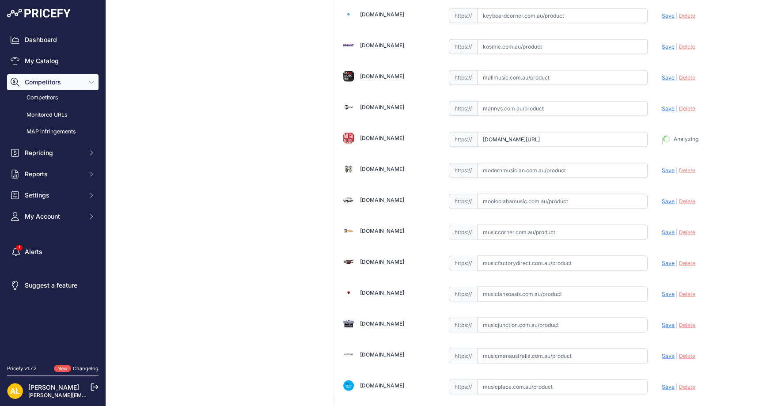
type input "https://www.megamusiconline.com.au/product/gator-gk-2110-gig-bag-for-micro-cont…"
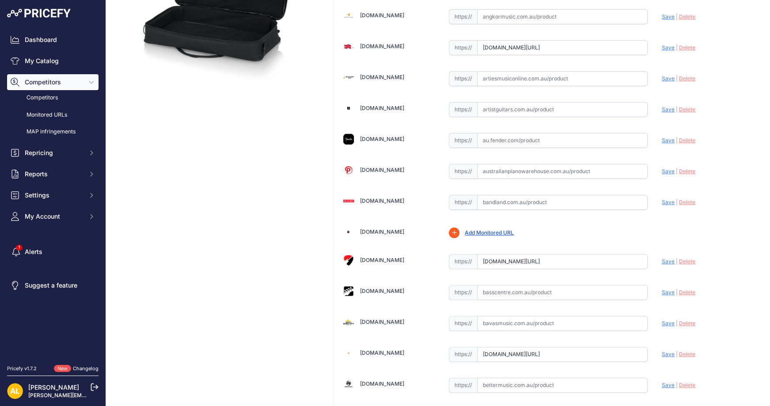
scroll to position [235, 0]
